Goal: Transaction & Acquisition: Purchase product/service

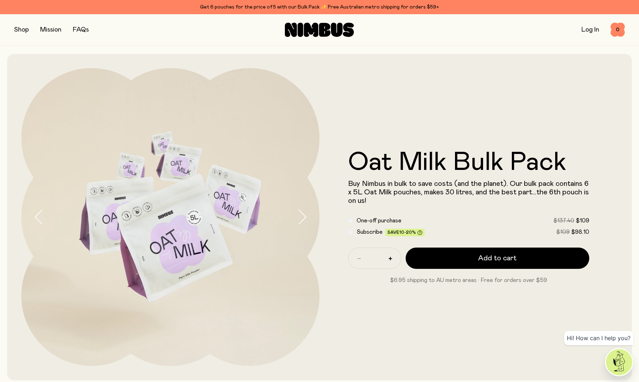
click at [310, 28] on icon at bounding box center [311, 30] width 15 height 14
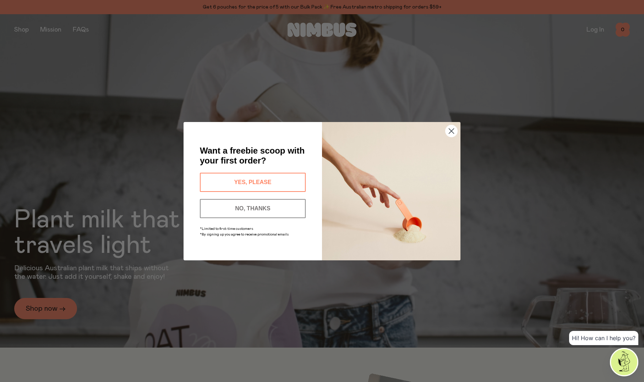
click at [235, 212] on button "NO, THANKS" at bounding box center [253, 208] width 106 height 19
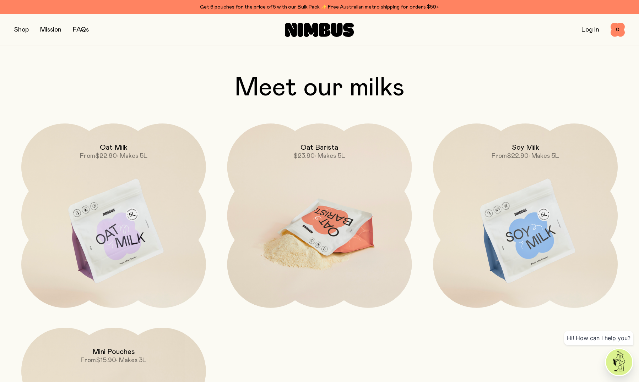
scroll to position [717, 0]
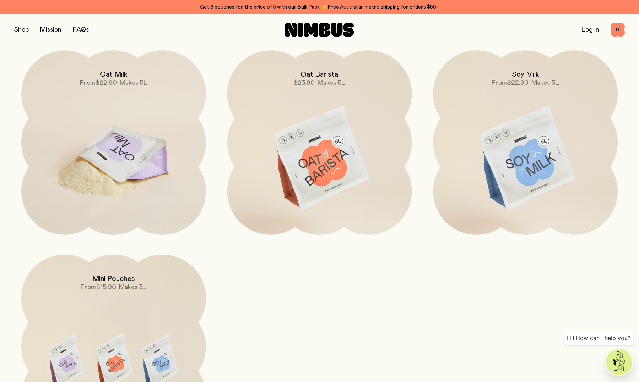
click at [122, 153] on img at bounding box center [113, 158] width 185 height 217
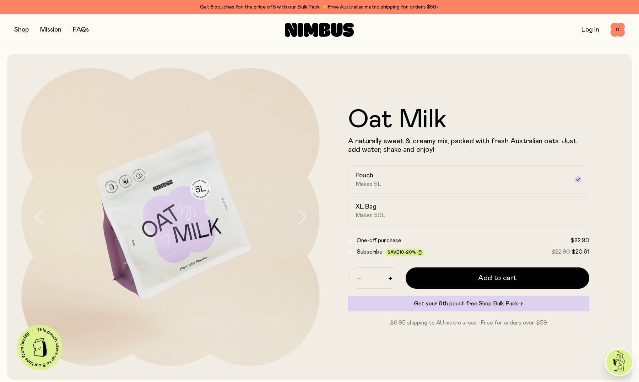
click at [360, 253] on span "Subscribe" at bounding box center [369, 252] width 26 height 6
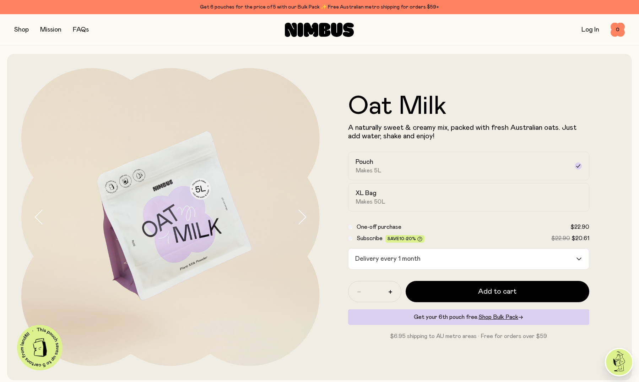
click at [370, 227] on span "One-off purchase" at bounding box center [378, 227] width 45 height 6
